Goal: Task Accomplishment & Management: Use online tool/utility

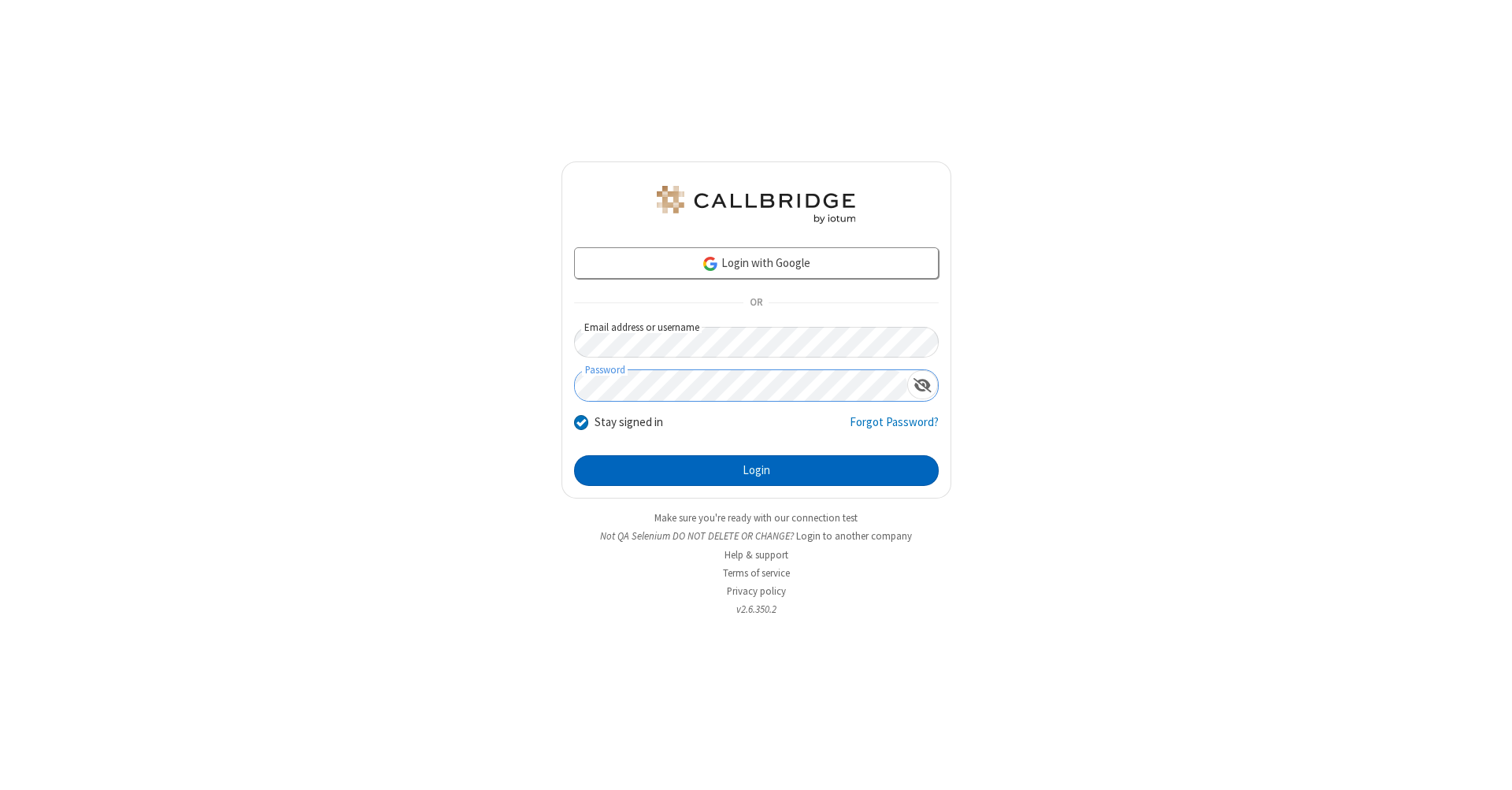
click at [756, 471] on button "Login" at bounding box center [757, 471] width 365 height 32
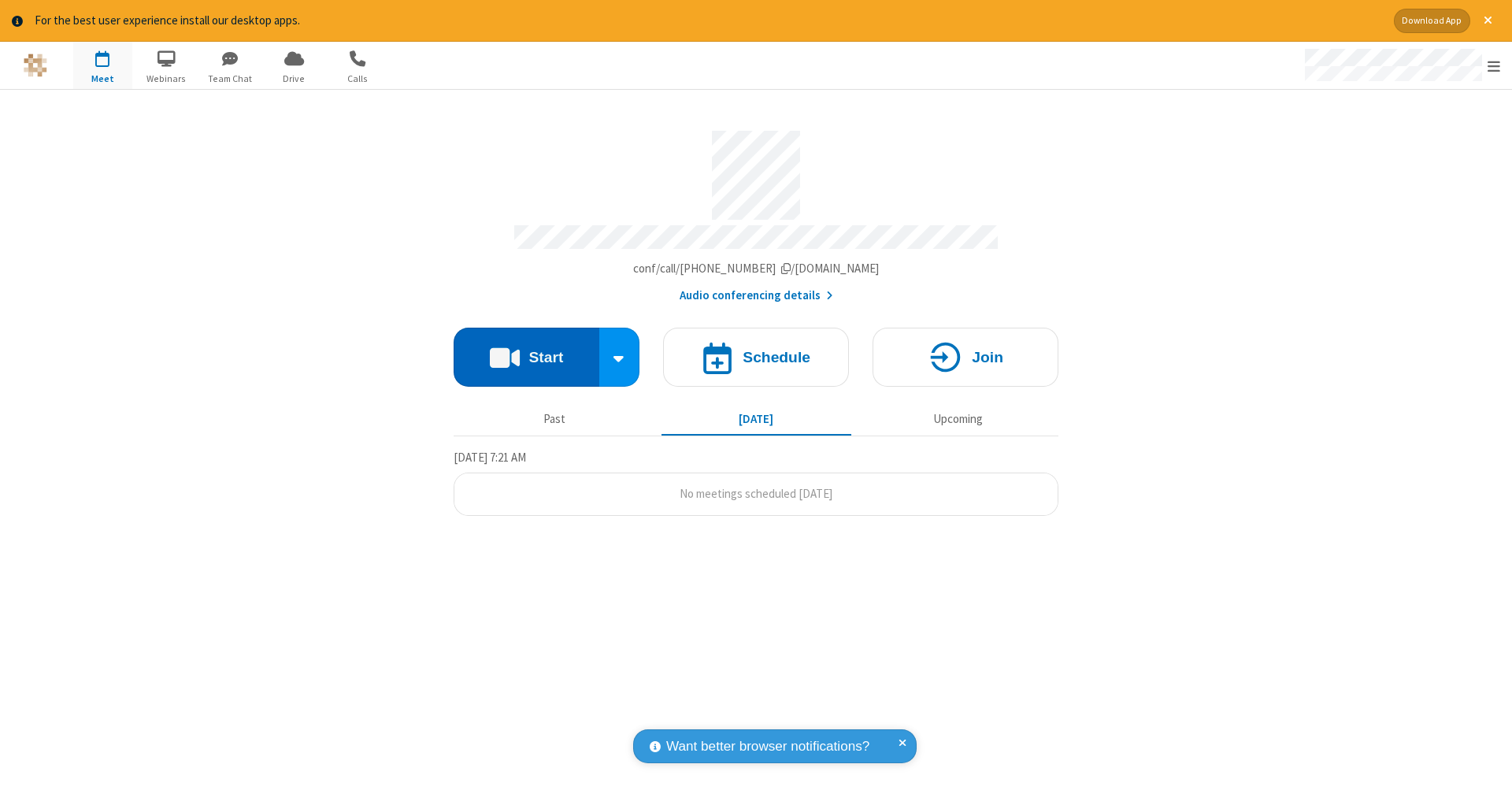
click at [526, 349] on button "Start" at bounding box center [526, 357] width 146 height 59
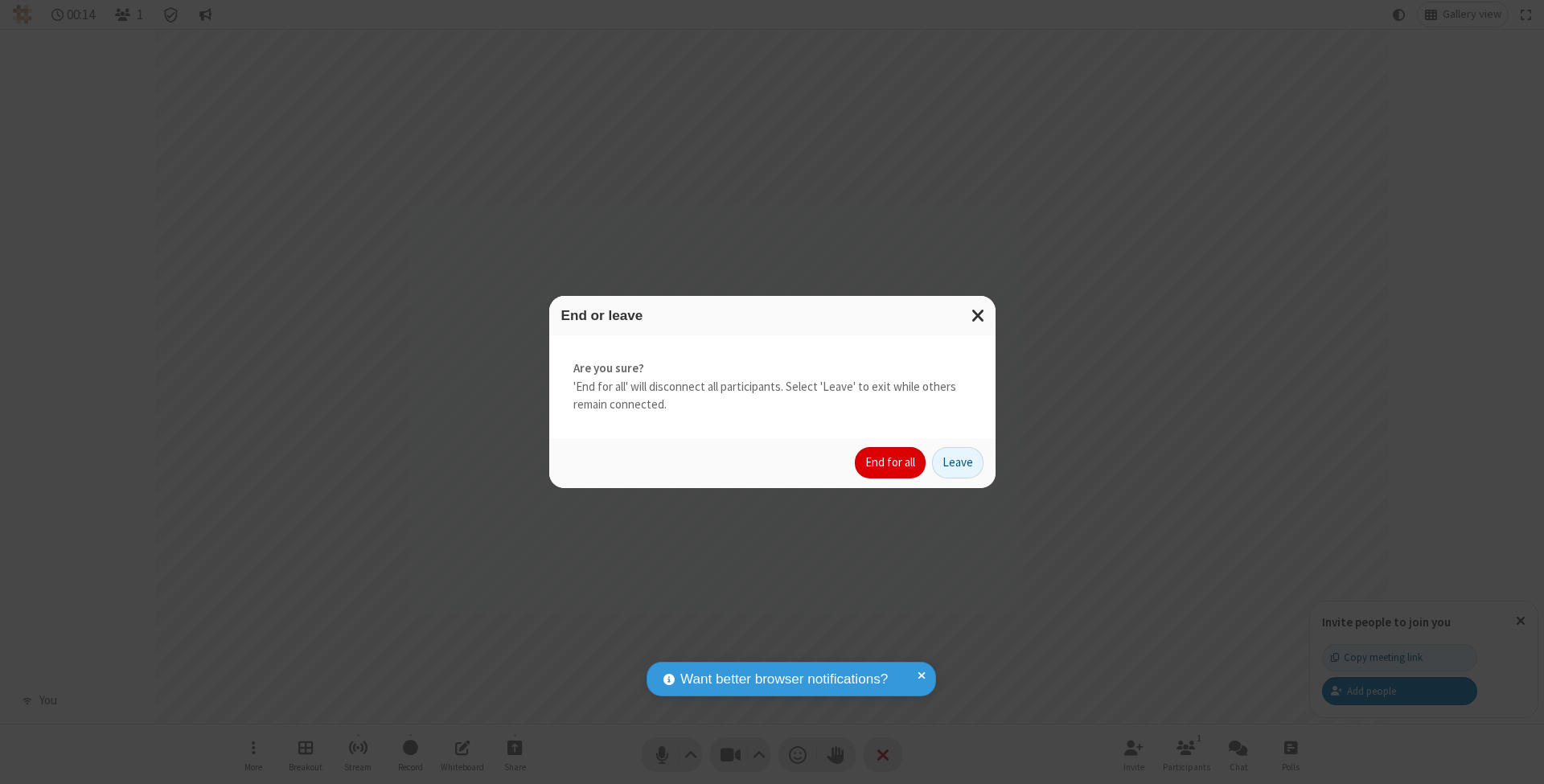
click at [892, 462] on button "End for all" at bounding box center [891, 463] width 70 height 32
